Goal: Task Accomplishment & Management: Use online tool/utility

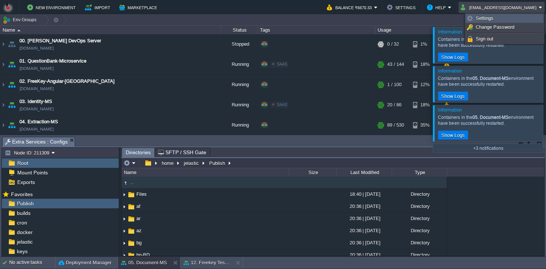
scroll to position [73, 0]
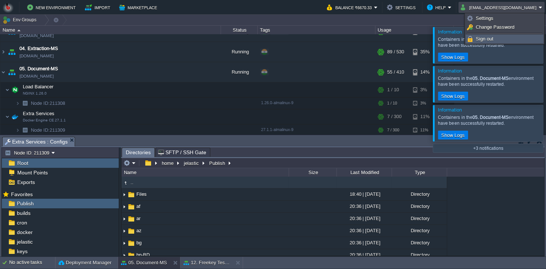
click at [487, 42] on span "Sign out" at bounding box center [484, 39] width 18 height 6
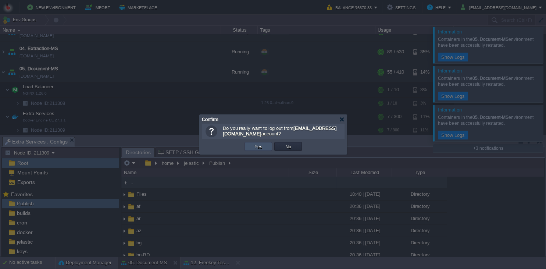
click at [260, 148] on button "Yes" at bounding box center [258, 146] width 12 height 7
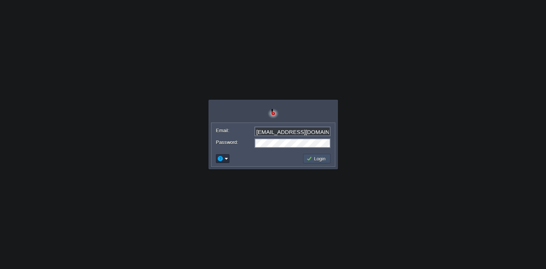
click at [314, 161] on button "Login" at bounding box center [316, 158] width 21 height 7
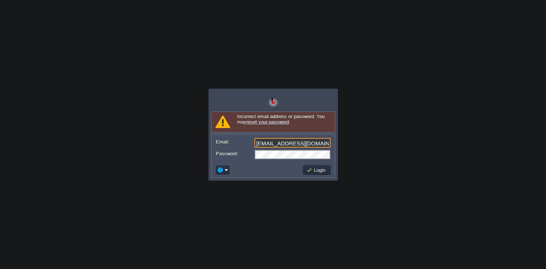
drag, startPoint x: 324, startPoint y: 144, endPoint x: 200, endPoint y: 142, distance: 123.4
click at [254, 142] on input "bitssathena@gmail.com" at bounding box center [292, 143] width 76 height 10
type input "at"
click at [33, 39] on body "Application Platform v.8.10.2 Signing in... Incorrect email address or password…" at bounding box center [273, 134] width 546 height 269
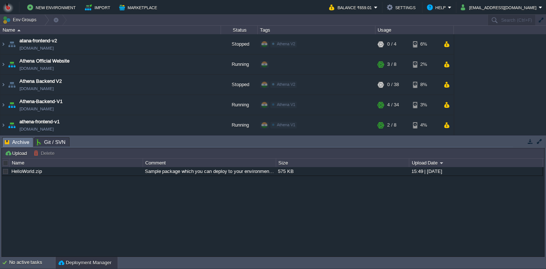
drag, startPoint x: 528, startPoint y: 143, endPoint x: 414, endPoint y: 161, distance: 116.0
click at [529, 143] on button "button" at bounding box center [529, 141] width 7 height 7
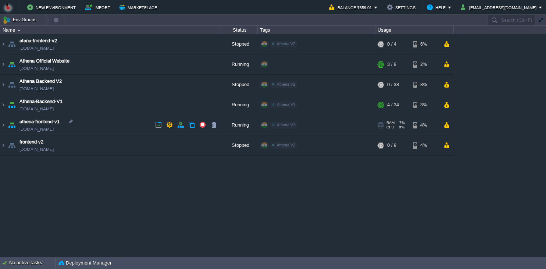
click at [102, 127] on td "athena-frontend-v1 athena-frontend-v1.in1.bitss.cloud" at bounding box center [110, 125] width 220 height 20
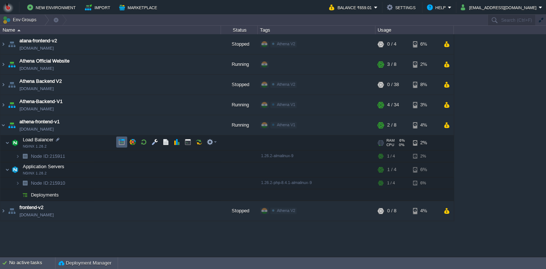
click at [118, 140] on td at bounding box center [121, 141] width 11 height 11
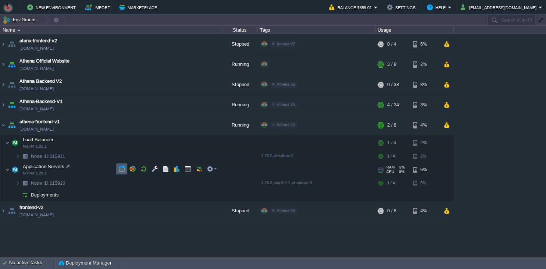
click at [120, 169] on button "button" at bounding box center [121, 168] width 7 height 7
click at [153, 125] on td at bounding box center [158, 124] width 11 height 11
click at [117, 130] on td "athena-frontend-v1 athena-frontend-v1.in1.bitss.cloud" at bounding box center [110, 125] width 220 height 20
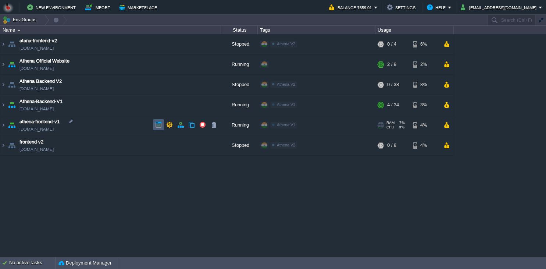
click at [153, 127] on td at bounding box center [158, 124] width 11 height 11
click at [118, 126] on td "athena-frontend-v1 athena-frontend-v1.in1.bitss.cloud" at bounding box center [110, 125] width 220 height 20
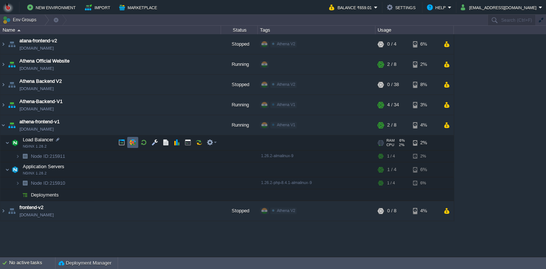
click at [137, 144] on td at bounding box center [132, 142] width 11 height 11
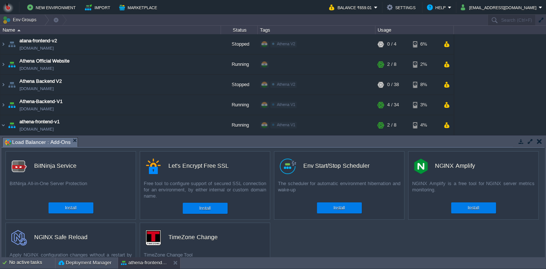
click at [537, 143] on button "button" at bounding box center [538, 141] width 5 height 7
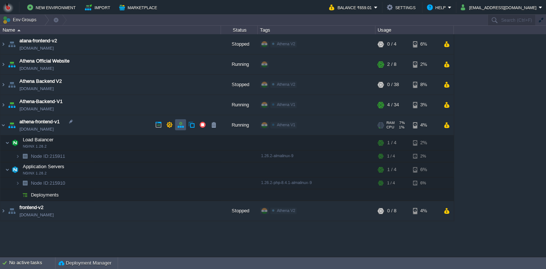
click at [181, 125] on button "button" at bounding box center [180, 124] width 7 height 7
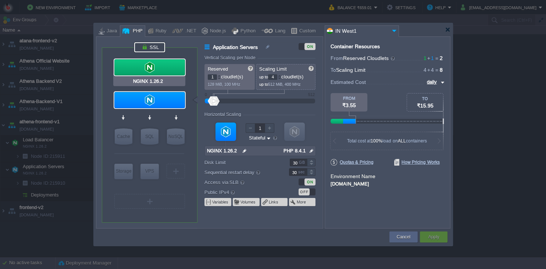
click at [158, 47] on div at bounding box center [149, 47] width 31 height 10
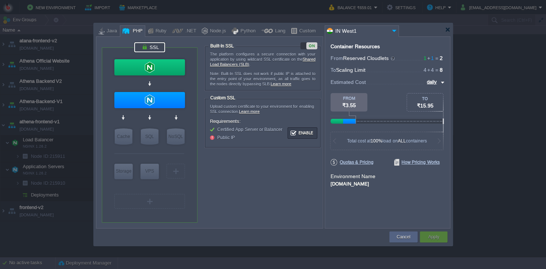
click at [312, 45] on div "ON" at bounding box center [311, 45] width 11 height 7
click at [436, 236] on button "Apply" at bounding box center [433, 236] width 11 height 7
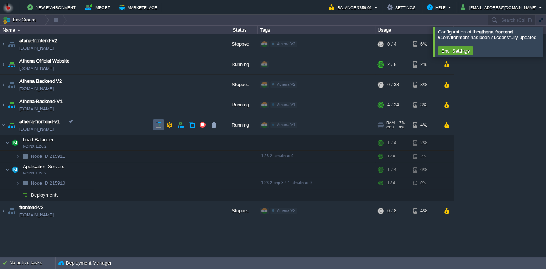
click at [155, 125] on td at bounding box center [158, 124] width 11 height 11
click at [178, 125] on button "button" at bounding box center [180, 124] width 7 height 7
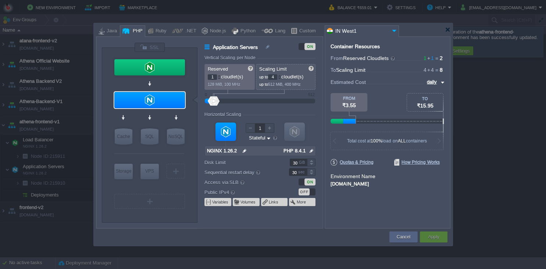
click at [156, 55] on div "VM Balancing VM Application Servers VM Cache VM SQL VM NoSQL VM Storage VM VPS …" at bounding box center [150, 135] width 96 height 174
click at [155, 52] on div at bounding box center [150, 47] width 32 height 11
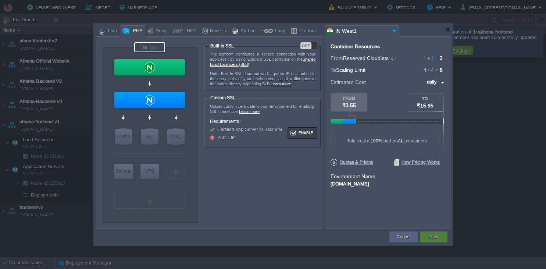
click at [308, 45] on div "OFF" at bounding box center [305, 45] width 11 height 7
click at [431, 240] on button "Apply" at bounding box center [433, 236] width 11 height 7
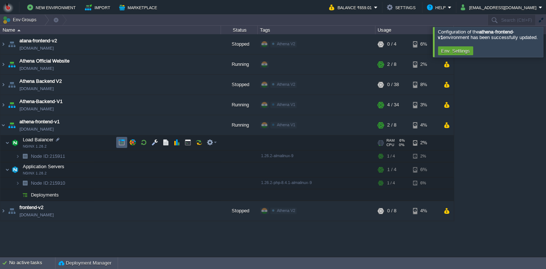
click at [120, 144] on button "button" at bounding box center [121, 142] width 7 height 7
click at [136, 140] on td at bounding box center [132, 142] width 11 height 11
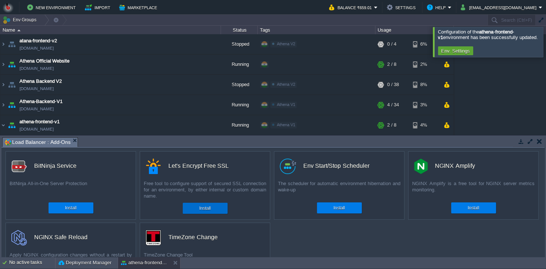
click at [203, 208] on button "Install" at bounding box center [204, 207] width 11 height 7
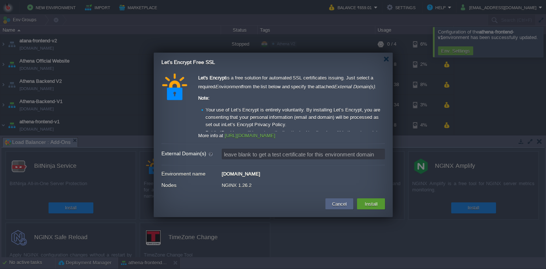
click at [367, 202] on button "Install" at bounding box center [370, 203] width 17 height 9
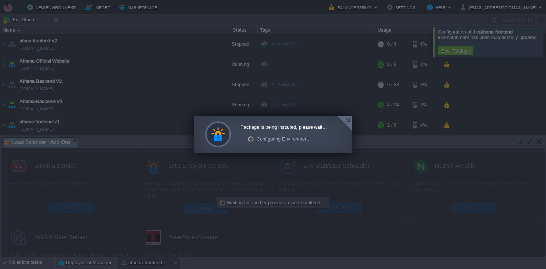
click at [349, 123] on div at bounding box center [344, 123] width 15 height 15
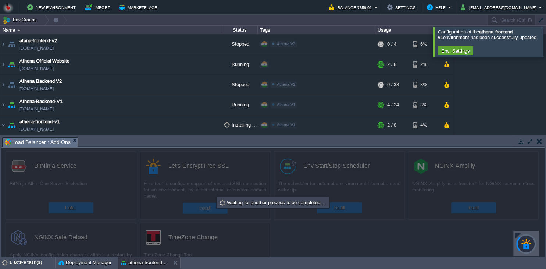
click at [471, 155] on body "New Environment Import Marketplace Bonus ₹0.00 Upgrade Account Balance ₹659.01 …" at bounding box center [273, 134] width 546 height 269
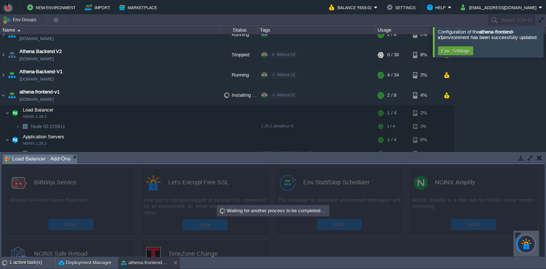
scroll to position [33, 0]
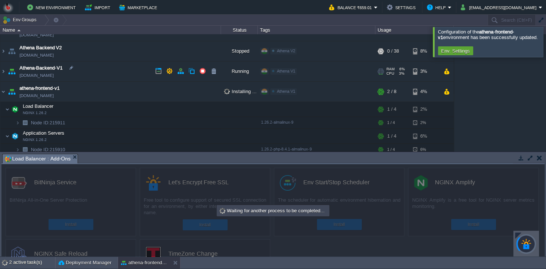
click at [121, 74] on td "Athena-Backend-V1 athena-backend-v1.in1.bitss.cloud" at bounding box center [110, 71] width 220 height 20
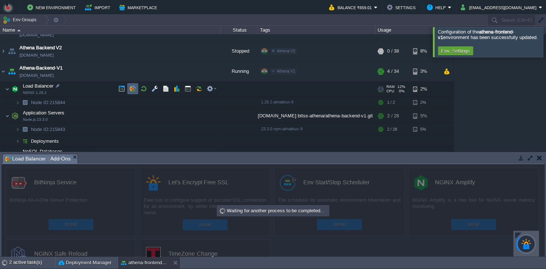
click at [132, 90] on button "button" at bounding box center [132, 88] width 7 height 7
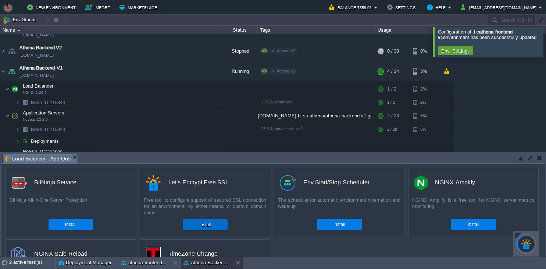
click at [202, 222] on button "Install" at bounding box center [204, 224] width 11 height 7
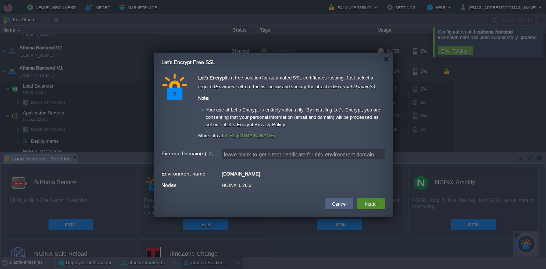
click at [378, 205] on button "Install" at bounding box center [370, 203] width 17 height 9
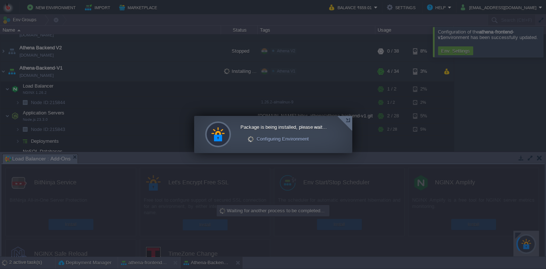
scroll to position [98, 0]
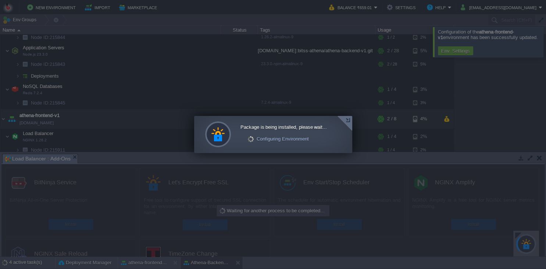
click at [348, 123] on div at bounding box center [344, 123] width 15 height 15
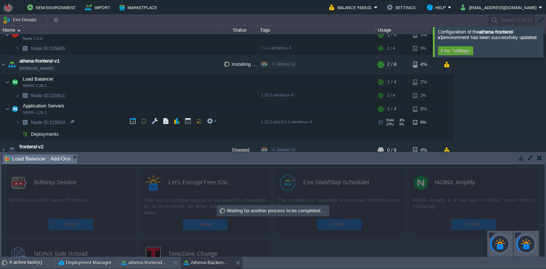
scroll to position [160, 0]
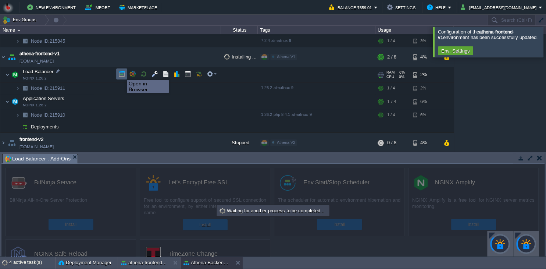
click at [123, 73] on button "button" at bounding box center [121, 74] width 7 height 7
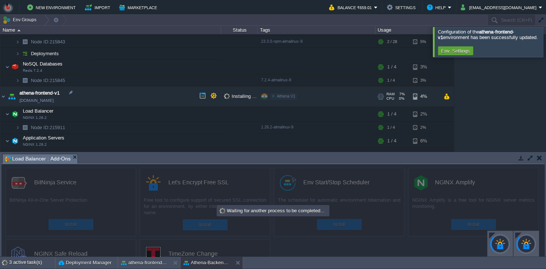
scroll to position [132, 0]
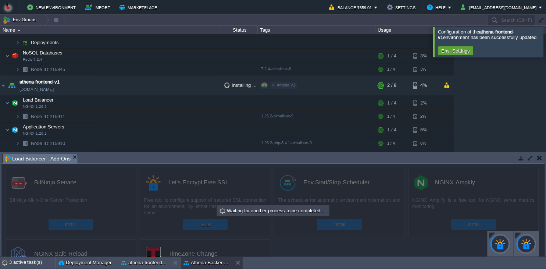
click at [520, 159] on button "button" at bounding box center [520, 157] width 7 height 7
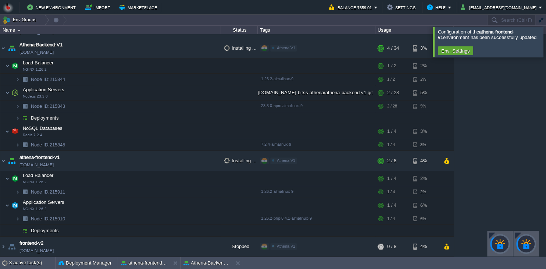
scroll to position [55, 0]
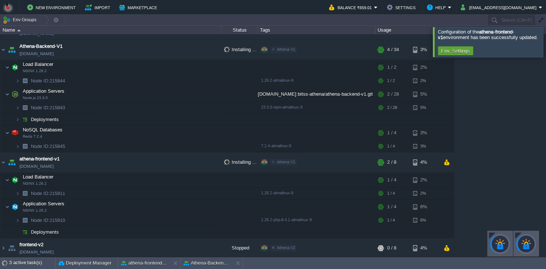
click at [545, 39] on div at bounding box center [554, 42] width 0 height 30
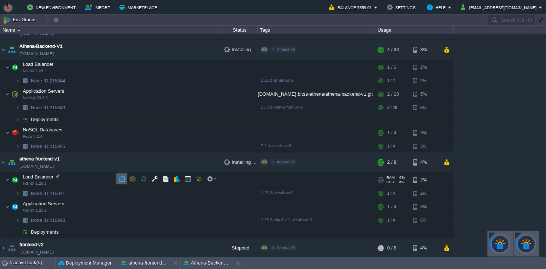
click at [125, 181] on td at bounding box center [121, 178] width 11 height 11
click at [490, 232] on div at bounding box center [500, 243] width 26 height 26
click at [490, 237] on div at bounding box center [492, 235] width 6 height 6
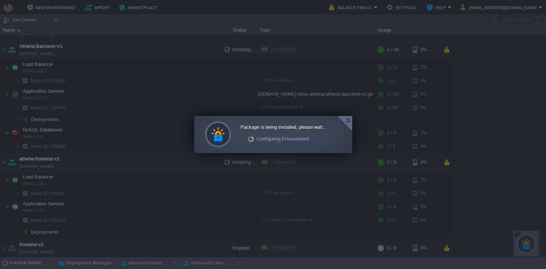
drag, startPoint x: 349, startPoint y: 119, endPoint x: 439, endPoint y: 173, distance: 105.3
click at [349, 118] on div at bounding box center [344, 123] width 15 height 15
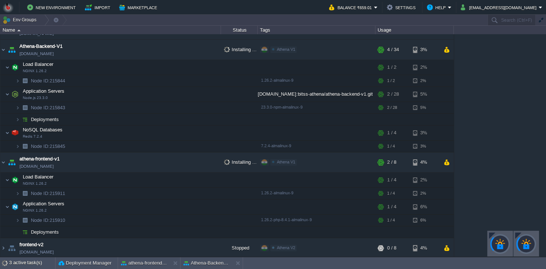
click at [515, 234] on div at bounding box center [518, 235] width 6 height 6
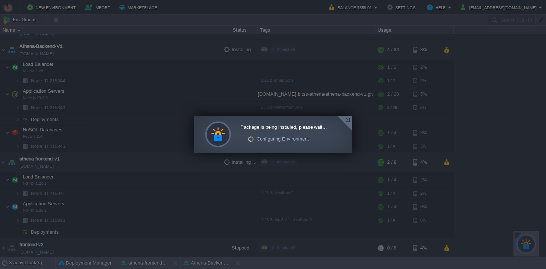
click at [343, 123] on div at bounding box center [344, 123] width 15 height 15
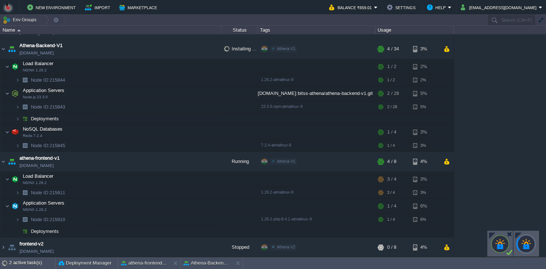
scroll to position [0, 0]
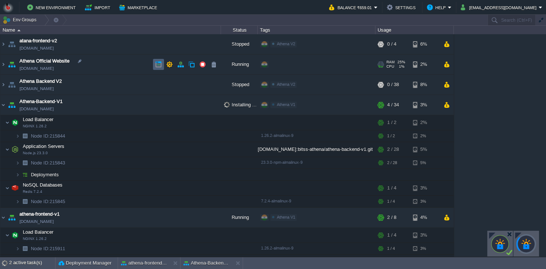
click at [155, 65] on button "button" at bounding box center [158, 64] width 7 height 7
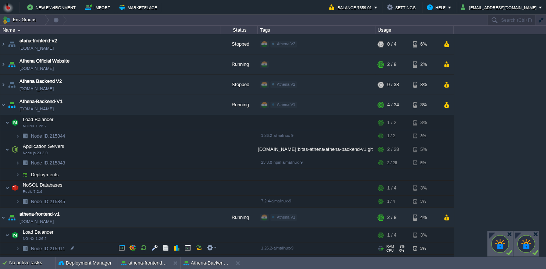
scroll to position [33, 0]
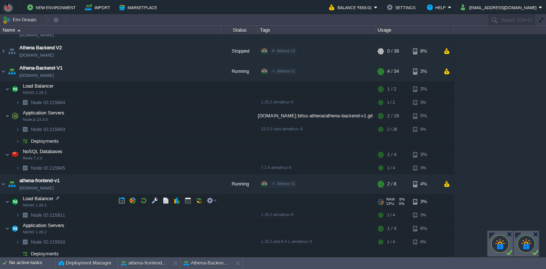
click at [127, 202] on div at bounding box center [167, 200] width 103 height 11
click at [123, 203] on button "button" at bounding box center [121, 200] width 7 height 7
click at [118, 200] on button "button" at bounding box center [121, 200] width 7 height 7
click at [131, 203] on button "button" at bounding box center [132, 200] width 7 height 7
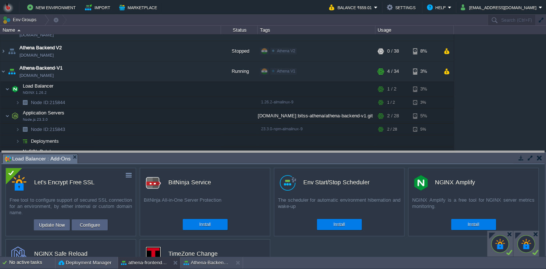
drag, startPoint x: 261, startPoint y: 162, endPoint x: 261, endPoint y: 138, distance: 23.5
click at [261, 138] on body "New Environment Import Marketplace Bonus ₹0.00 Upgrade Account Balance ₹659.01 …" at bounding box center [273, 134] width 546 height 269
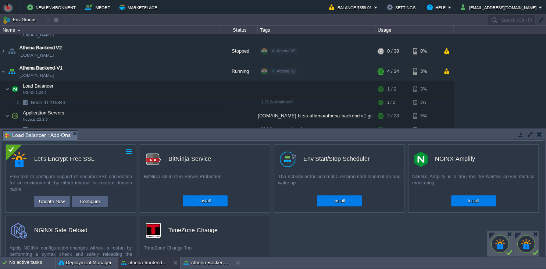
click at [131, 152] on button "button" at bounding box center [128, 151] width 7 height 7
click at [122, 188] on div "Free tool to configure support of secured SSL connection for an environment, by…" at bounding box center [71, 182] width 130 height 19
click at [84, 201] on button "Configure" at bounding box center [90, 201] width 25 height 9
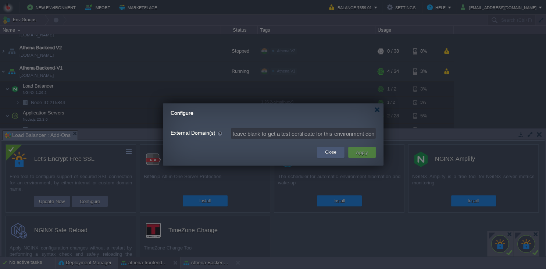
click at [329, 152] on button "Close" at bounding box center [330, 151] width 11 height 7
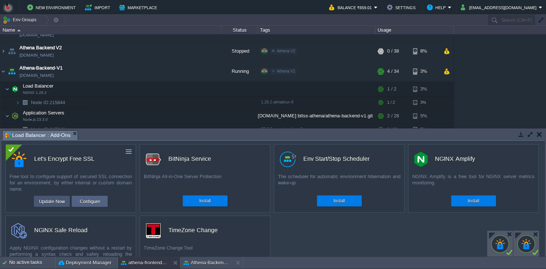
click at [61, 199] on button "Update Now" at bounding box center [52, 201] width 30 height 9
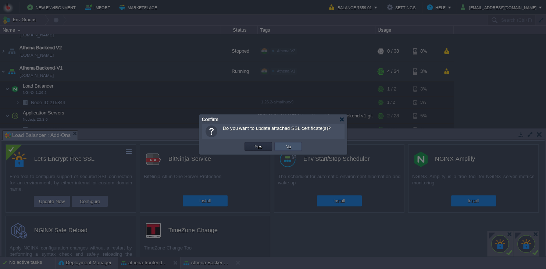
click at [287, 145] on button "No" at bounding box center [288, 146] width 10 height 7
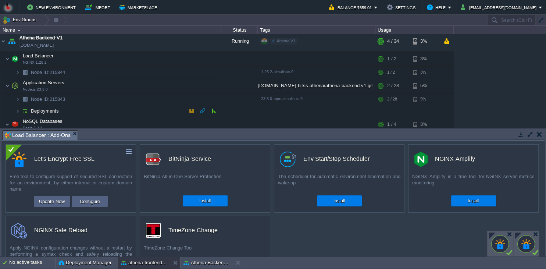
scroll to position [67, 0]
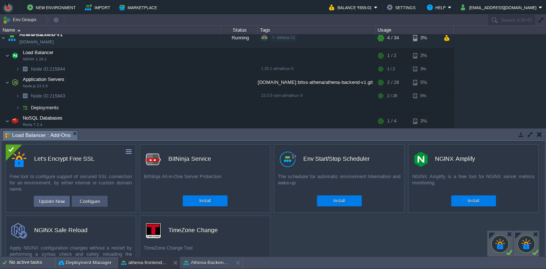
click at [98, 199] on button "Configure" at bounding box center [90, 201] width 25 height 9
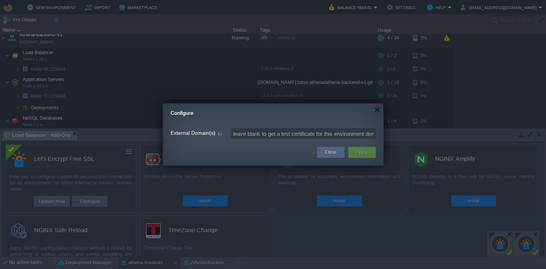
click at [274, 139] on form "External Domain(s) leave blank to get a test certificate for this environment d…" at bounding box center [272, 133] width 205 height 14
click at [326, 147] on div "Close" at bounding box center [330, 152] width 17 height 11
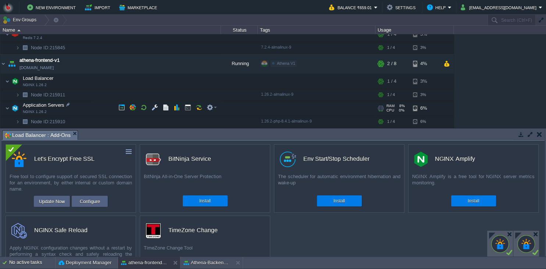
scroll to position [168, 0]
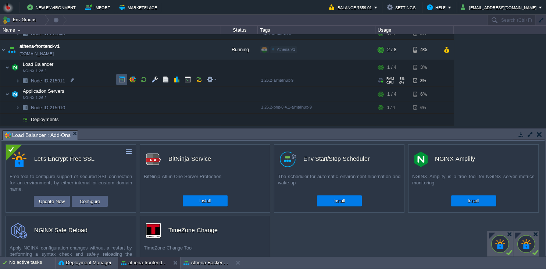
click at [121, 82] on button "button" at bounding box center [121, 79] width 7 height 7
